Goal: Task Accomplishment & Management: Manage account settings

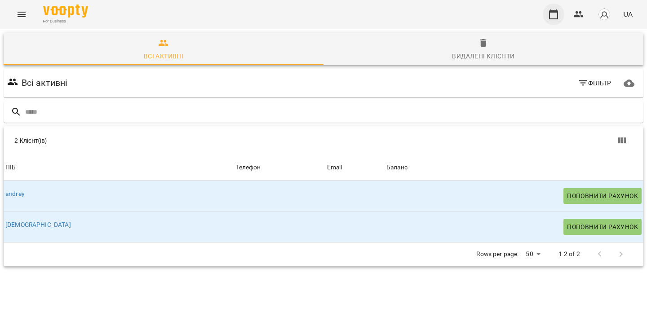
click at [552, 22] on button "button" at bounding box center [554, 15] width 22 height 22
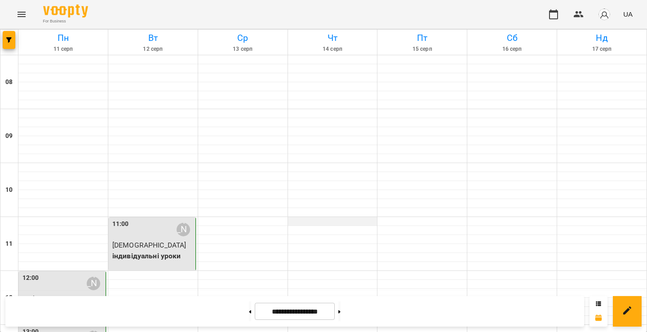
scroll to position [106, 0]
click at [341, 313] on icon at bounding box center [339, 312] width 2 height 4
type input "**********"
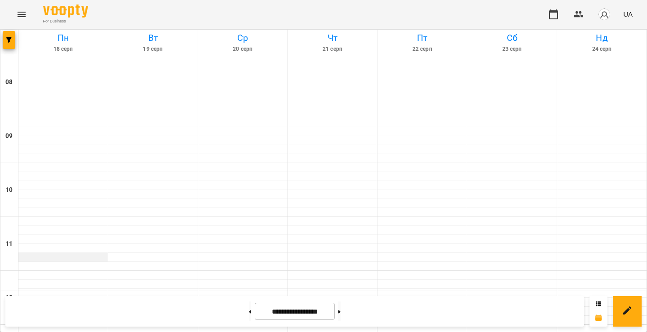
scroll to position [57, 0]
click at [45, 271] on div at bounding box center [62, 275] width 89 height 9
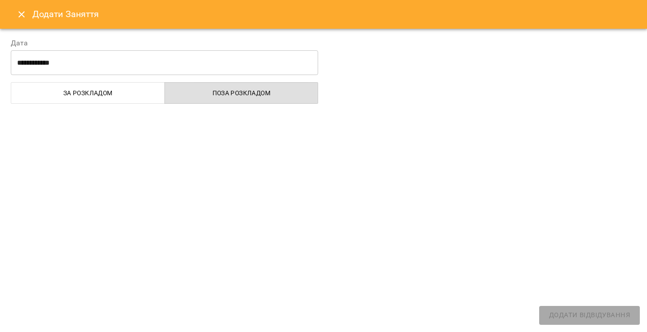
select select "**********"
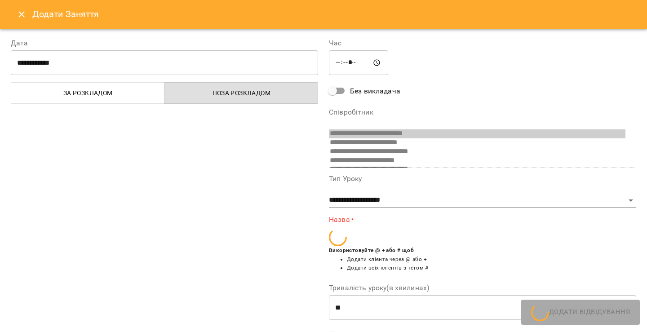
scroll to position [32, 0]
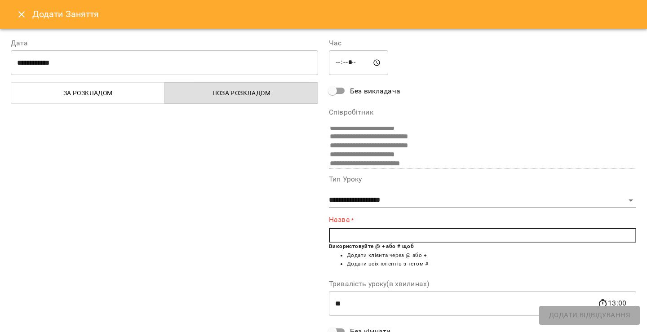
click at [341, 242] on input "text" at bounding box center [482, 235] width 307 height 14
type input "*"
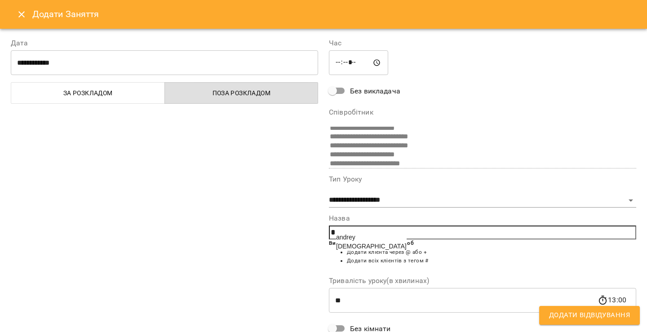
click at [353, 236] on span "andrey" at bounding box center [345, 237] width 19 height 7
type input "******"
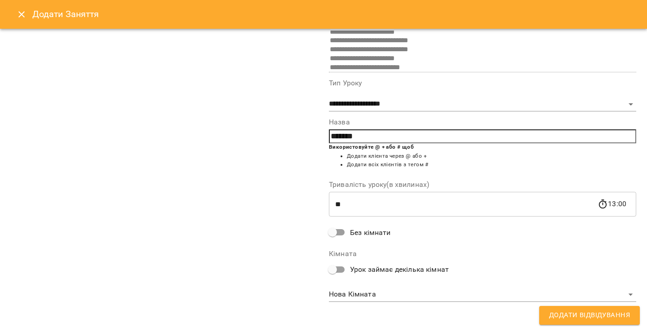
scroll to position [31, 0]
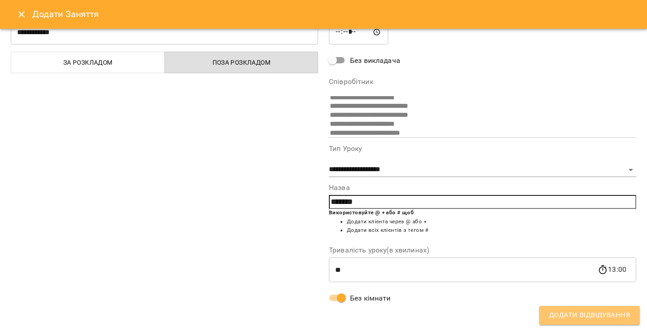
click at [549, 316] on button "Додати Відвідування" at bounding box center [589, 315] width 101 height 19
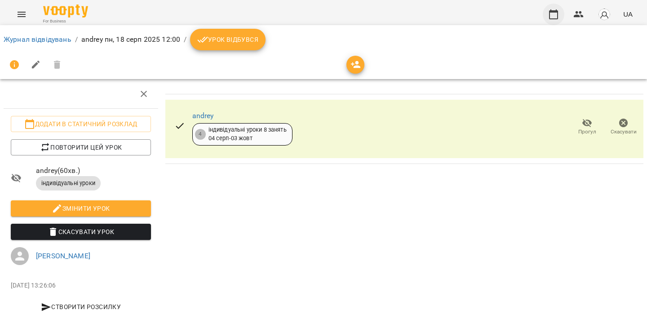
click at [551, 20] on button "button" at bounding box center [554, 15] width 22 height 22
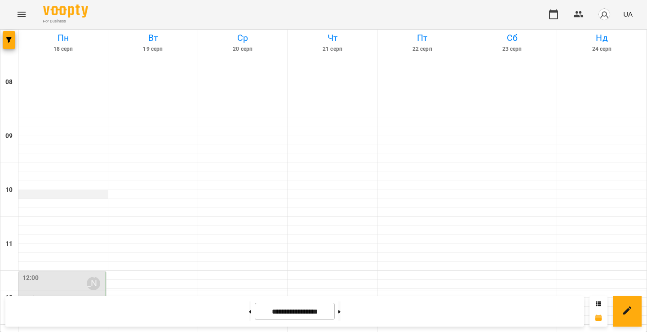
scroll to position [114, 0]
click at [45, 273] on div "12:00 [PERSON_NAME]" at bounding box center [62, 283] width 81 height 21
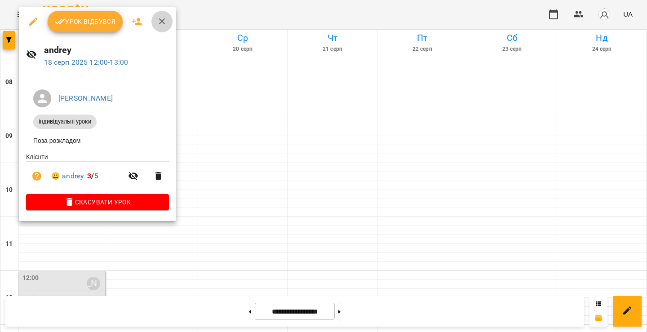
click at [160, 21] on icon "button" at bounding box center [162, 21] width 6 height 6
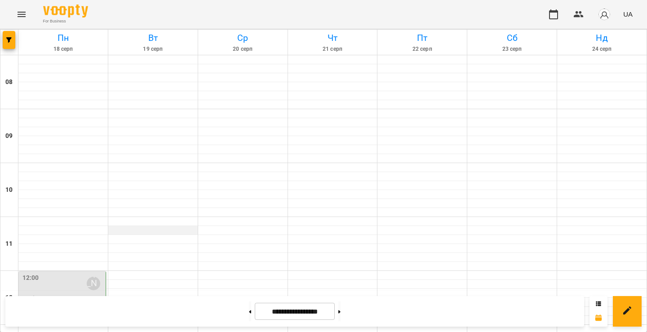
scroll to position [75, 0]
